Goal: Transaction & Acquisition: Purchase product/service

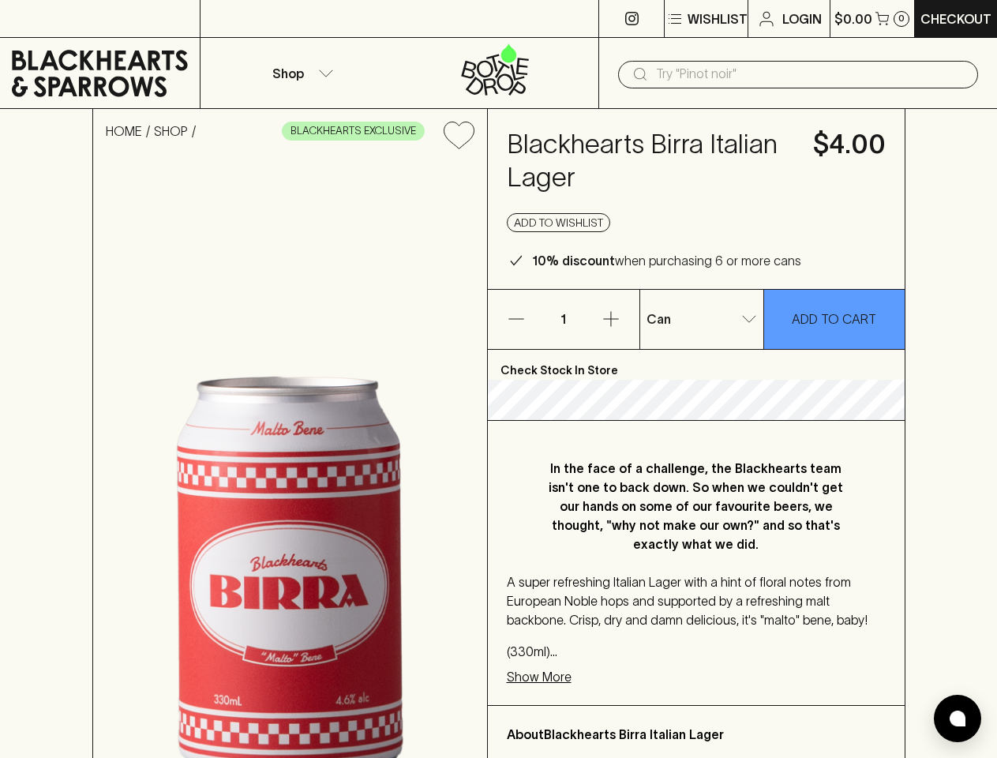
click at [705, 19] on p "Wishlist" at bounding box center [717, 18] width 60 height 19
click at [798, 74] on input "text" at bounding box center [810, 74] width 309 height 25
click at [458, 135] on icon "Add to wishlist" at bounding box center [458, 135] width 30 height 27
click at [559, 223] on button "Add to wishlist" at bounding box center [558, 222] width 103 height 19
click at [516, 319] on icon "button" at bounding box center [515, 319] width 15 height 1
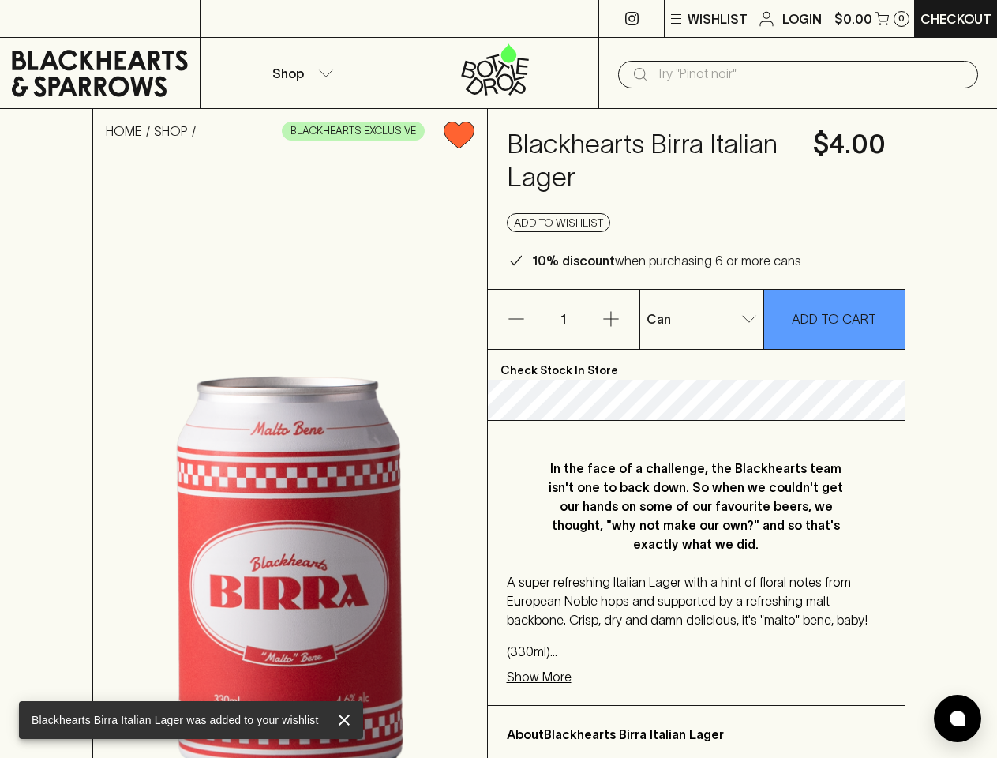
click at [611, 319] on icon "button" at bounding box center [610, 319] width 15 height 15
